Goal: Find specific page/section: Find specific page/section

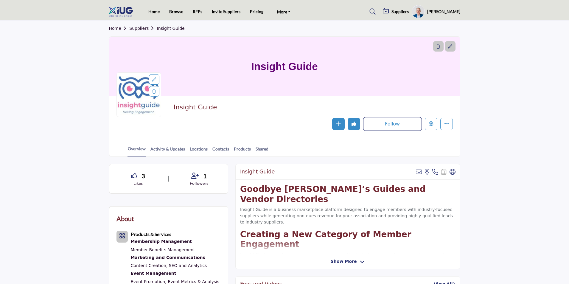
click at [425, 16] on profile-featured-9d57d186-dcdc-4fd1-8698-ebbedcf867ac "Show hide supplier dropdown" at bounding box center [418, 11] width 13 height 13
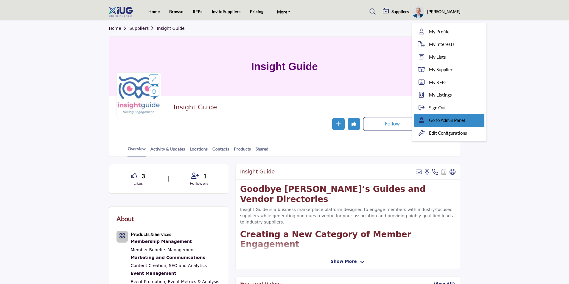
click at [444, 117] on span "Go to Admin Panel" at bounding box center [447, 120] width 36 height 7
